Goal: Information Seeking & Learning: Learn about a topic

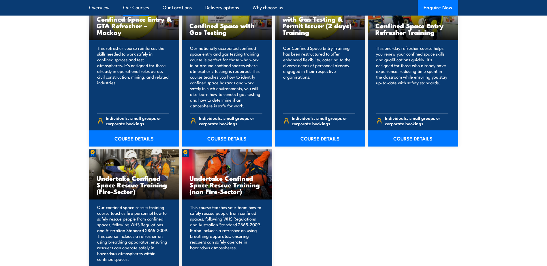
scroll to position [528, 0]
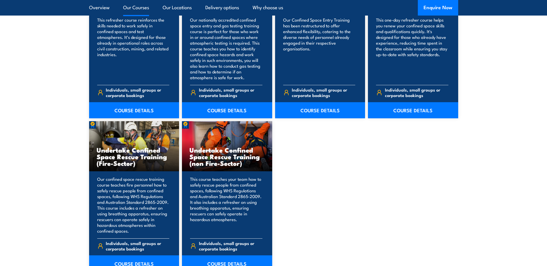
click at [131, 204] on p "Our confined space rescue training course teaches fire personnel how to safely …" at bounding box center [133, 205] width 72 height 58
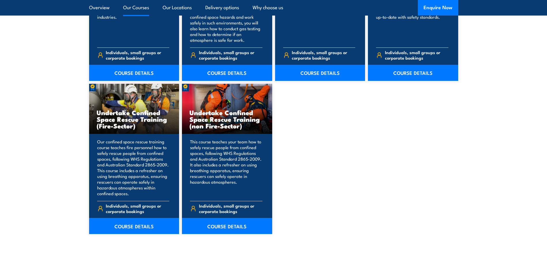
scroll to position [625, 0]
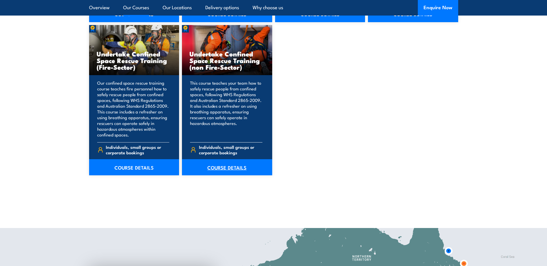
click at [222, 168] on link "COURSE DETAILS" at bounding box center [227, 167] width 90 height 16
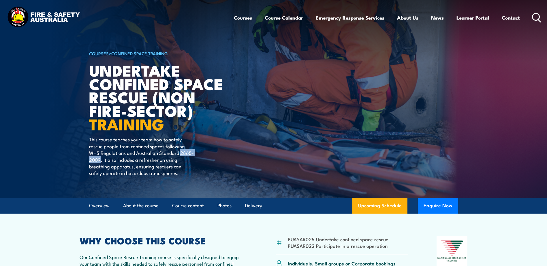
drag, startPoint x: 180, startPoint y: 154, endPoint x: 101, endPoint y: 158, distance: 79.1
click at [101, 158] on p "This course teaches your team how to safely rescue people from confined spaces …" at bounding box center [141, 156] width 105 height 40
drag, startPoint x: 101, startPoint y: 158, endPoint x: 96, endPoint y: 162, distance: 5.8
copy p "2865-2009"
click at [155, 152] on p "This course teaches your team how to safely rescue people from confined spaces …" at bounding box center [141, 156] width 105 height 40
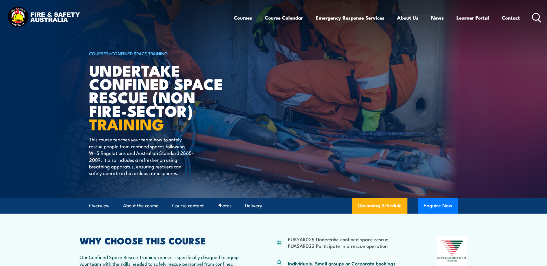
drag, startPoint x: 155, startPoint y: 152, endPoint x: 147, endPoint y: 165, distance: 15.1
click at [142, 165] on p "This course teaches your team how to safely rescue people from confined spaces …" at bounding box center [141, 156] width 105 height 40
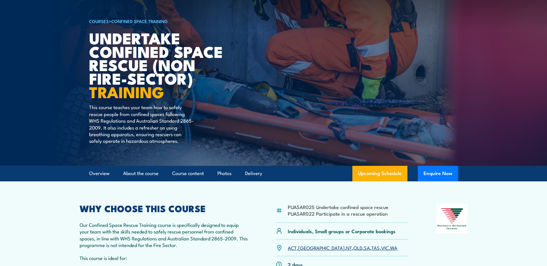
scroll to position [96, 0]
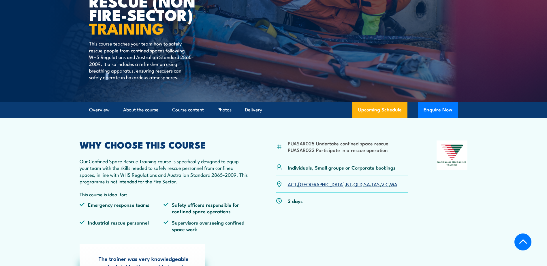
drag, startPoint x: 106, startPoint y: 101, endPoint x: 110, endPoint y: 101, distance: 3.7
click at [110, 101] on div "COURSES > Confined Space Training Undertake Confined Space Rescue (non Fire-Sec…" at bounding box center [160, 3] width 142 height 198
drag, startPoint x: 110, startPoint y: 101, endPoint x: 139, endPoint y: 107, distance: 29.6
click at [139, 107] on link "About the course" at bounding box center [140, 109] width 35 height 15
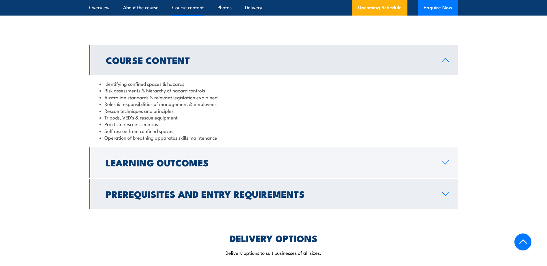
scroll to position [624, 0]
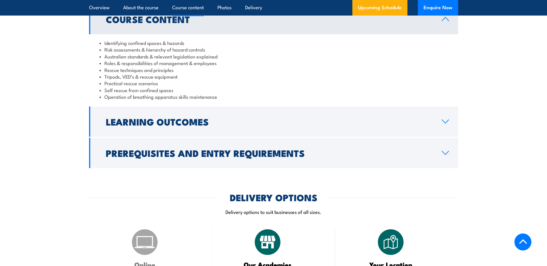
click at [465, 133] on section "Course Content Identifying confined spaces & hazards Risk assessments & hierarc…" at bounding box center [273, 86] width 547 height 164
click at [459, 130] on section "Course Content Identifying confined spaces & hazards Risk assessments & hierarc…" at bounding box center [273, 86] width 547 height 164
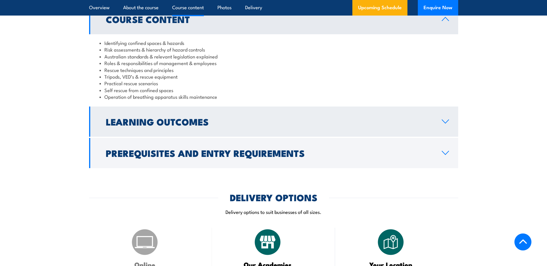
click at [442, 125] on link "Learning Outcomes" at bounding box center [273, 122] width 369 height 30
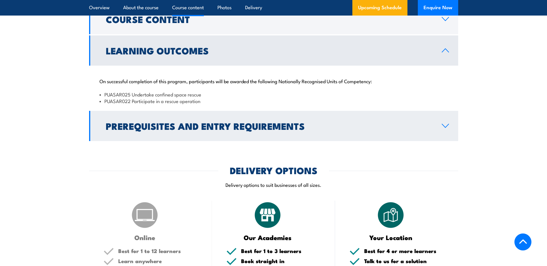
click at [449, 126] on icon at bounding box center [445, 126] width 8 height 5
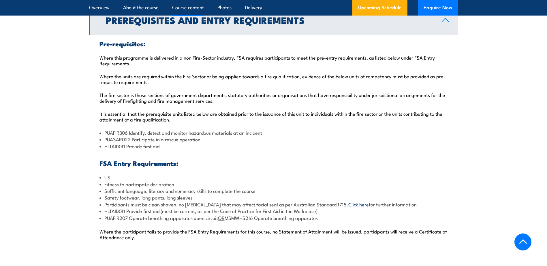
scroll to position [720, 0]
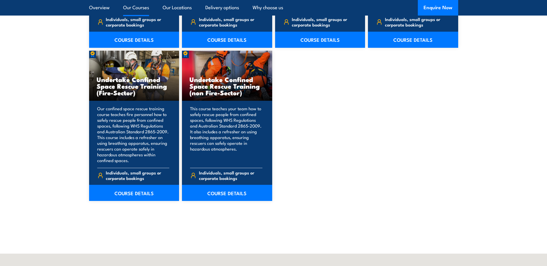
scroll to position [625, 0]
